Goal: Task Accomplishment & Management: Manage account settings

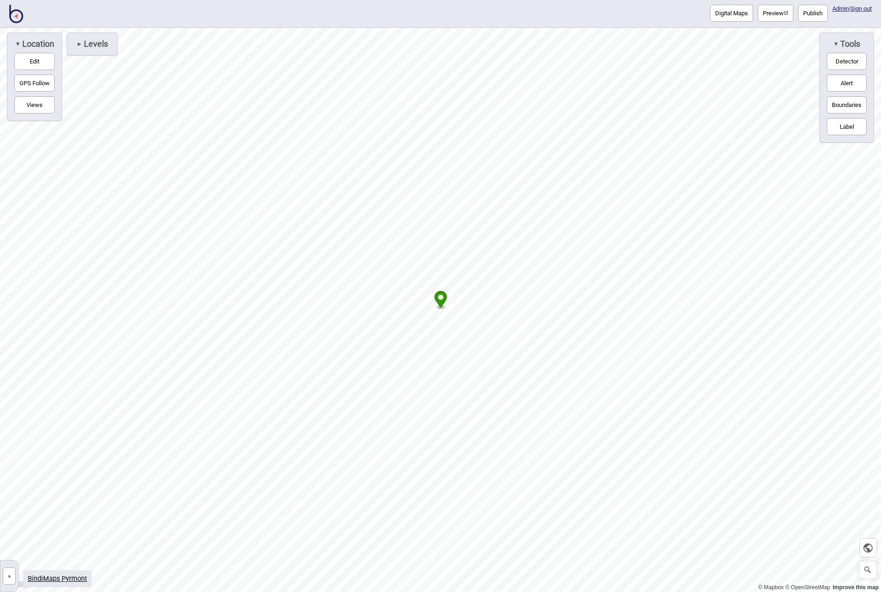
click at [4, 574] on button "»" at bounding box center [9, 575] width 13 height 17
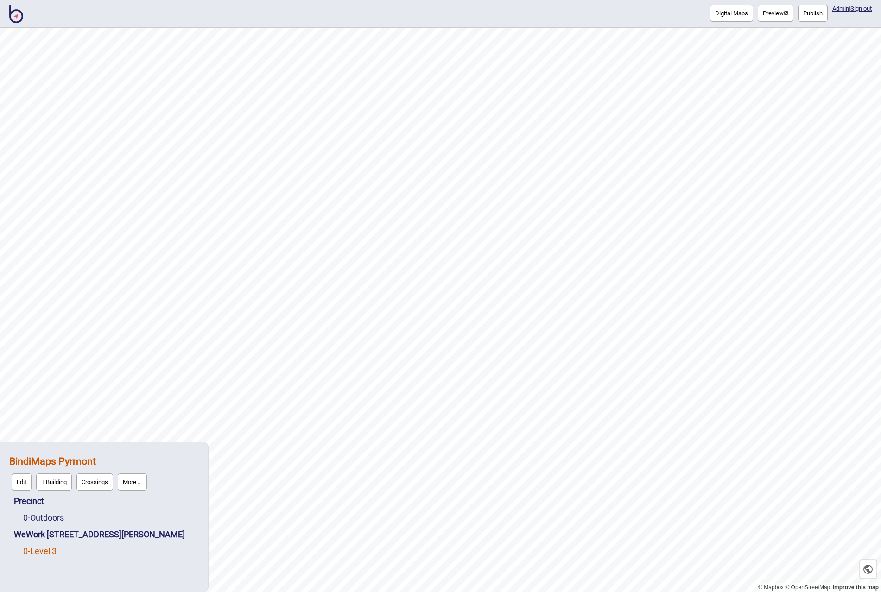
click at [50, 550] on link "0 - Level 3" at bounding box center [39, 551] width 33 height 10
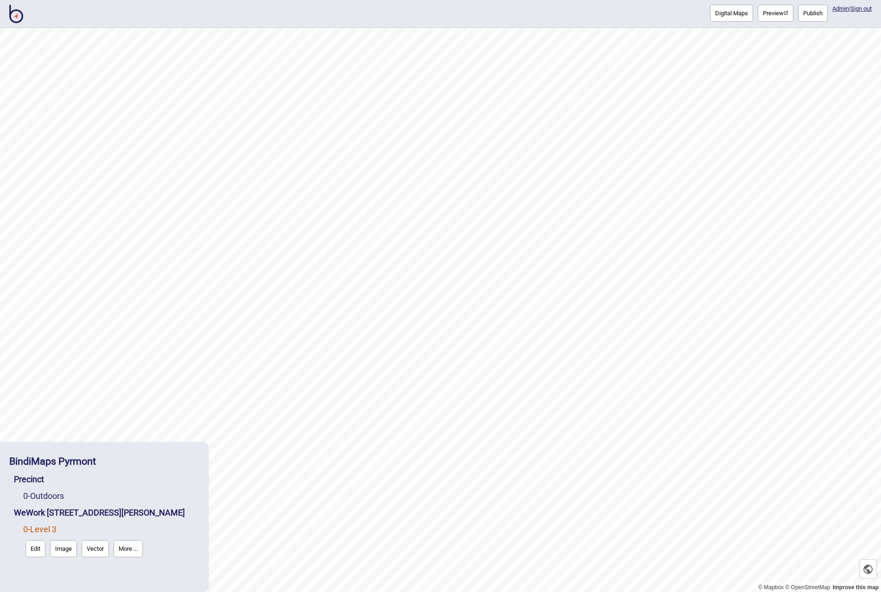
click at [41, 546] on button "Edit" at bounding box center [35, 548] width 20 height 17
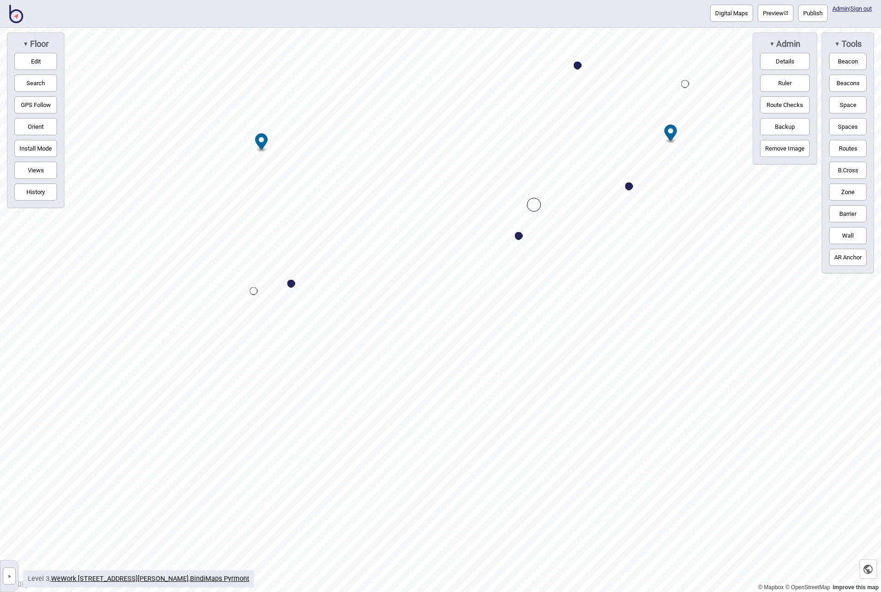
click at [629, 186] on div "Map marker" at bounding box center [629, 187] width 8 height 8
select select "Desk Areas"
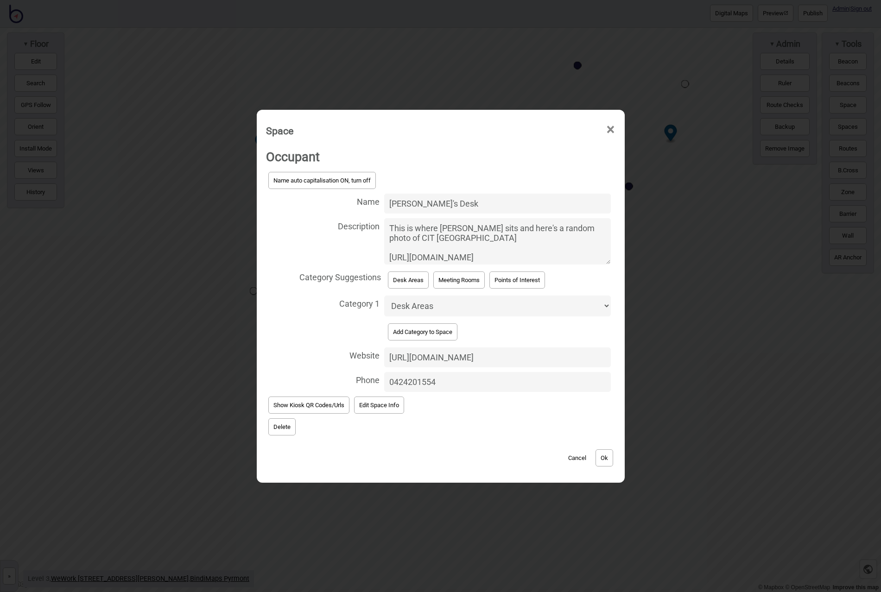
type input "[PERSON_NAME]'S Desk"
click at [467, 231] on textarea "This is where [PERSON_NAME] sits and here's a random photo of CIT [GEOGRAPHIC_D…" at bounding box center [497, 241] width 227 height 46
drag, startPoint x: 487, startPoint y: 363, endPoint x: 319, endPoint y: 356, distance: 168.3
click at [322, 355] on label "Website [URL][DOMAIN_NAME]" at bounding box center [440, 357] width 349 height 25
drag, startPoint x: 441, startPoint y: 376, endPoint x: 315, endPoint y: 368, distance: 126.3
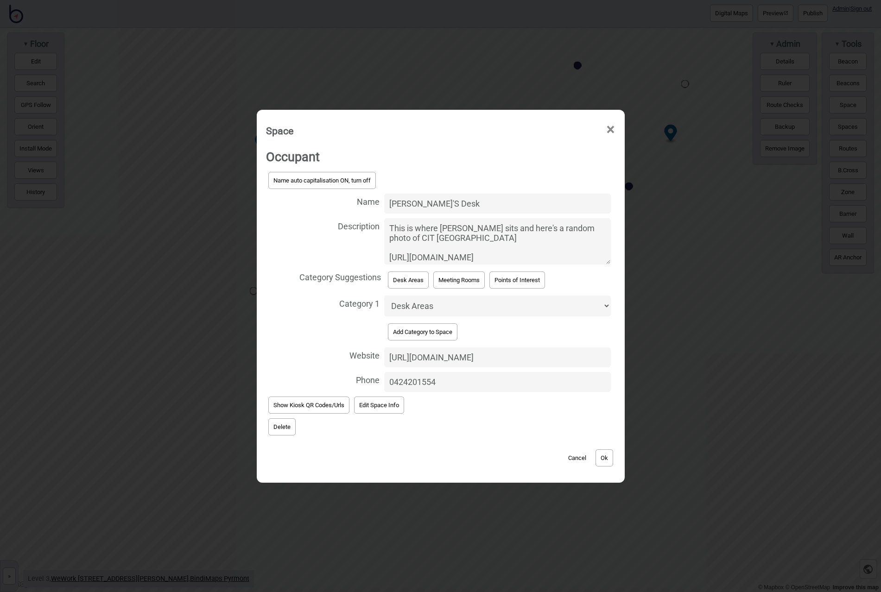
click at [315, 368] on div "Name auto capitalisation ON, turn off Name [PERSON_NAME]'S Desk Description Thi…" at bounding box center [440, 282] width 349 height 225
